Goal: Book appointment/travel/reservation

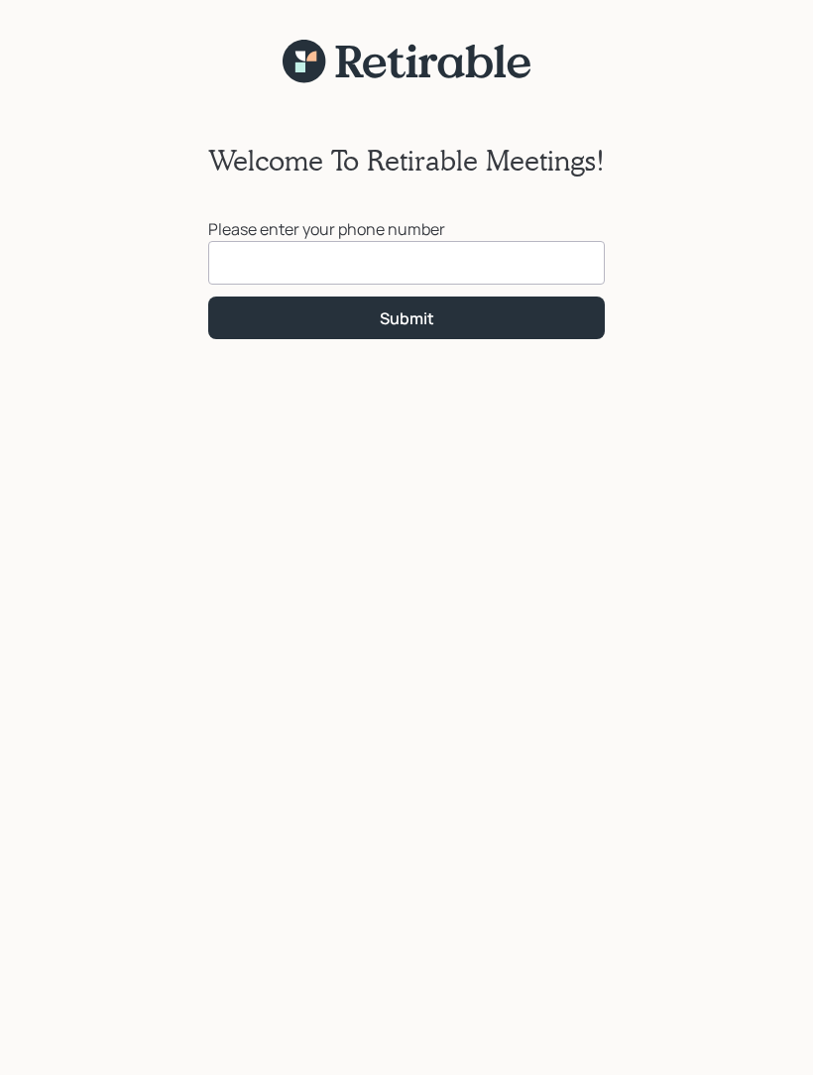
click at [291, 263] on input at bounding box center [406, 263] width 397 height 44
type input "[PHONE_NUMBER]"
click at [401, 323] on div "Submit" at bounding box center [407, 318] width 55 height 22
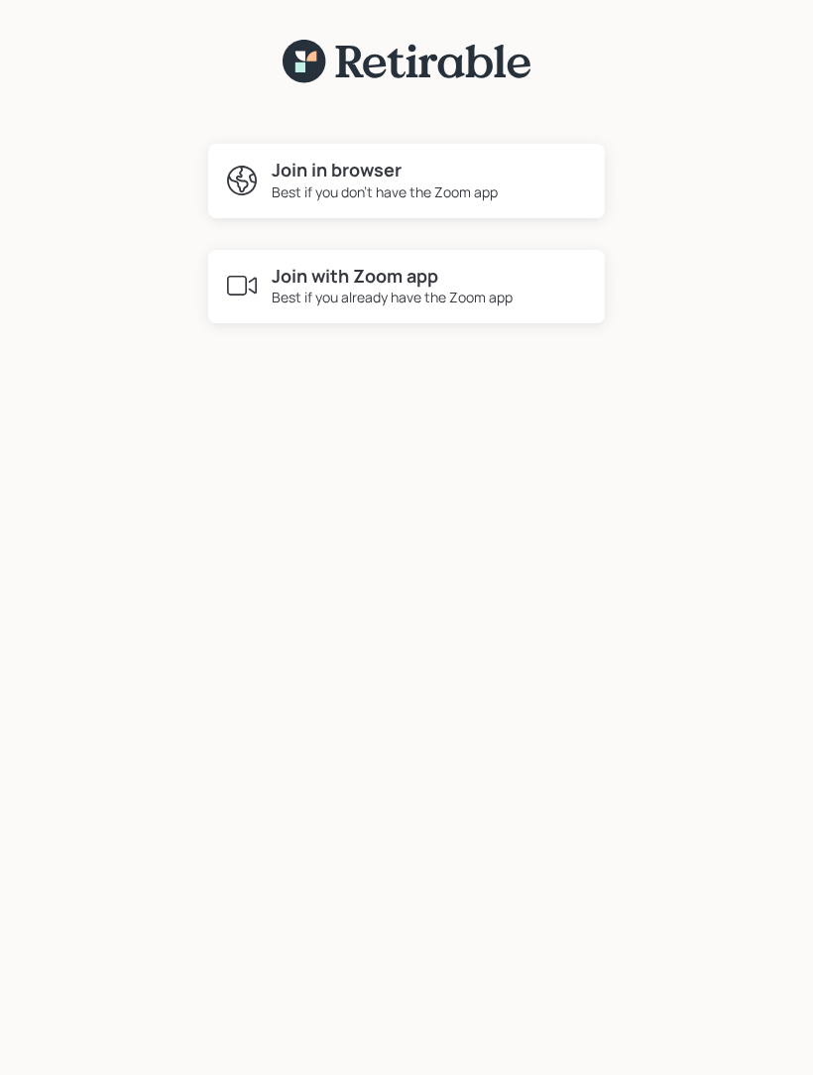
click at [349, 272] on h4 "Join with Zoom app" at bounding box center [392, 277] width 241 height 22
